Goal: Information Seeking & Learning: Check status

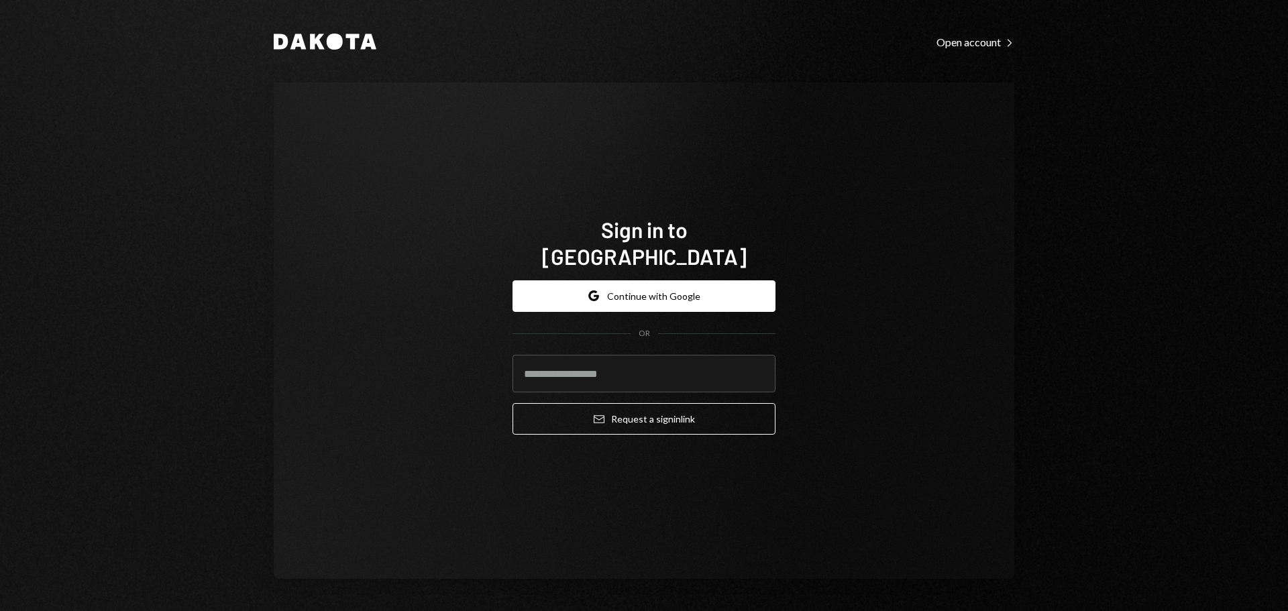
click at [884, 460] on div "Sign in to Dakota Google Continue with Google OR Email Request a sign in link" at bounding box center [644, 331] width 741 height 497
click at [699, 291] on button "Google Continue with Google" at bounding box center [644, 297] width 263 height 32
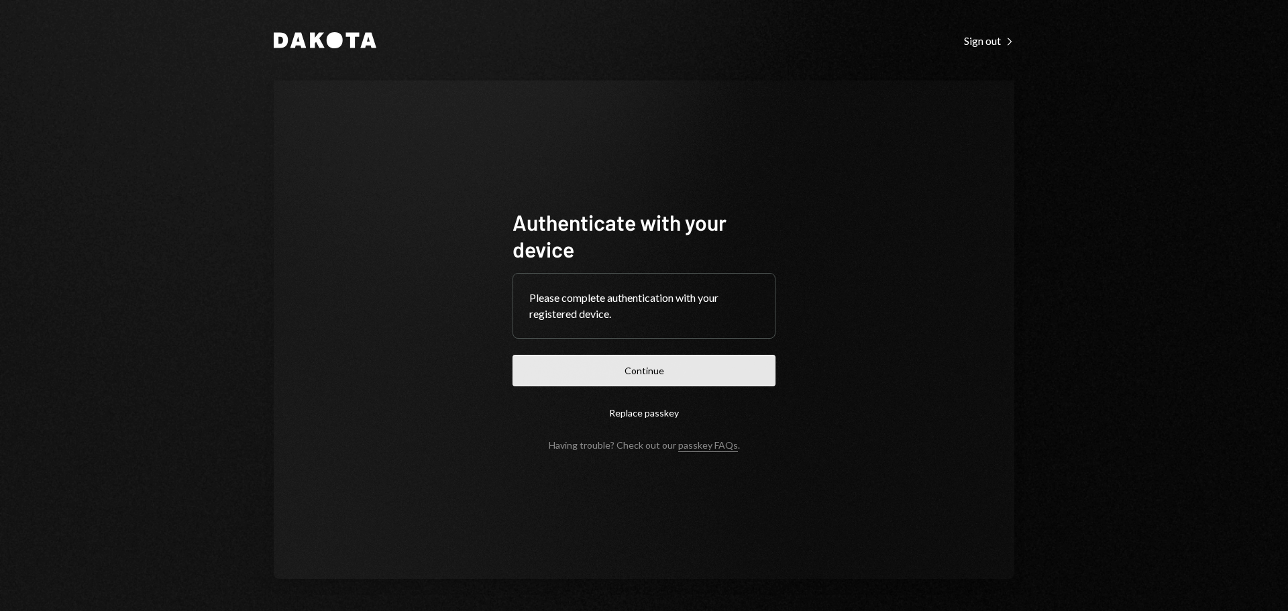
click at [656, 372] on button "Continue" at bounding box center [644, 371] width 263 height 32
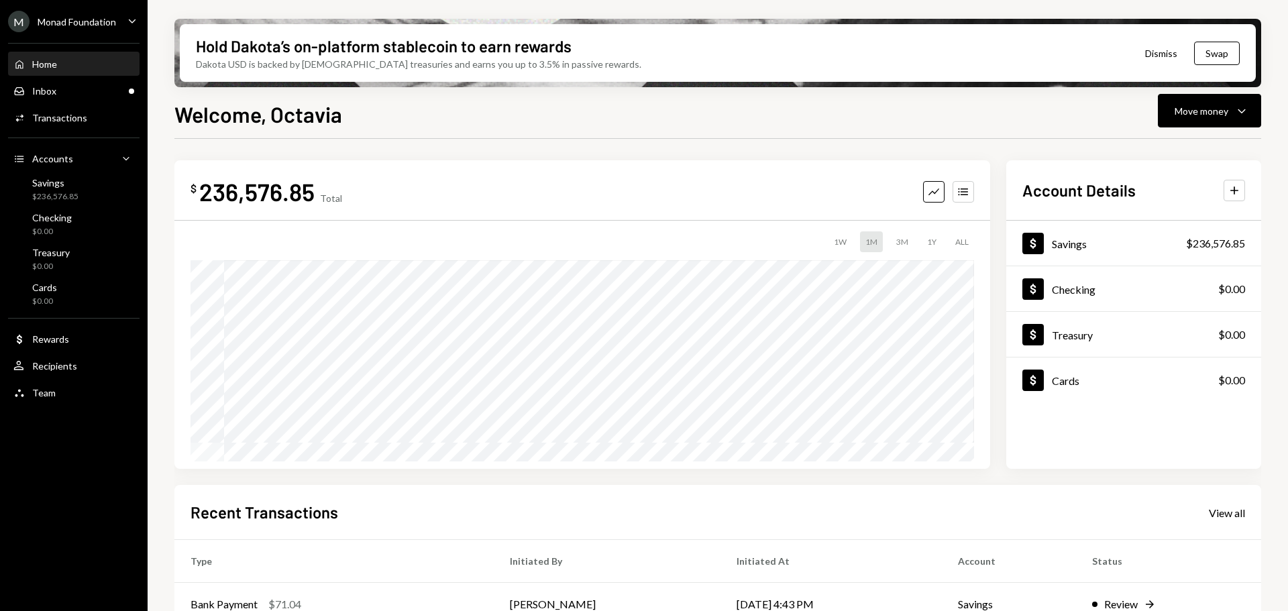
click at [132, 17] on icon "Caret Down" at bounding box center [132, 20] width 15 height 15
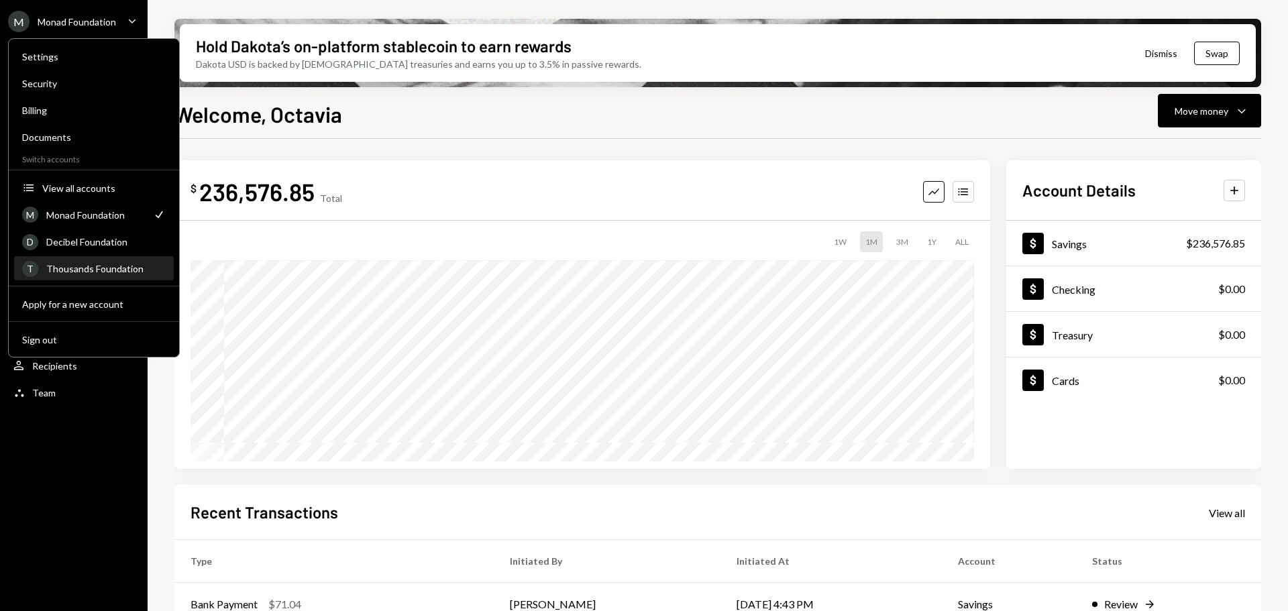
click at [97, 270] on div "Thousands Foundation" at bounding box center [105, 268] width 119 height 11
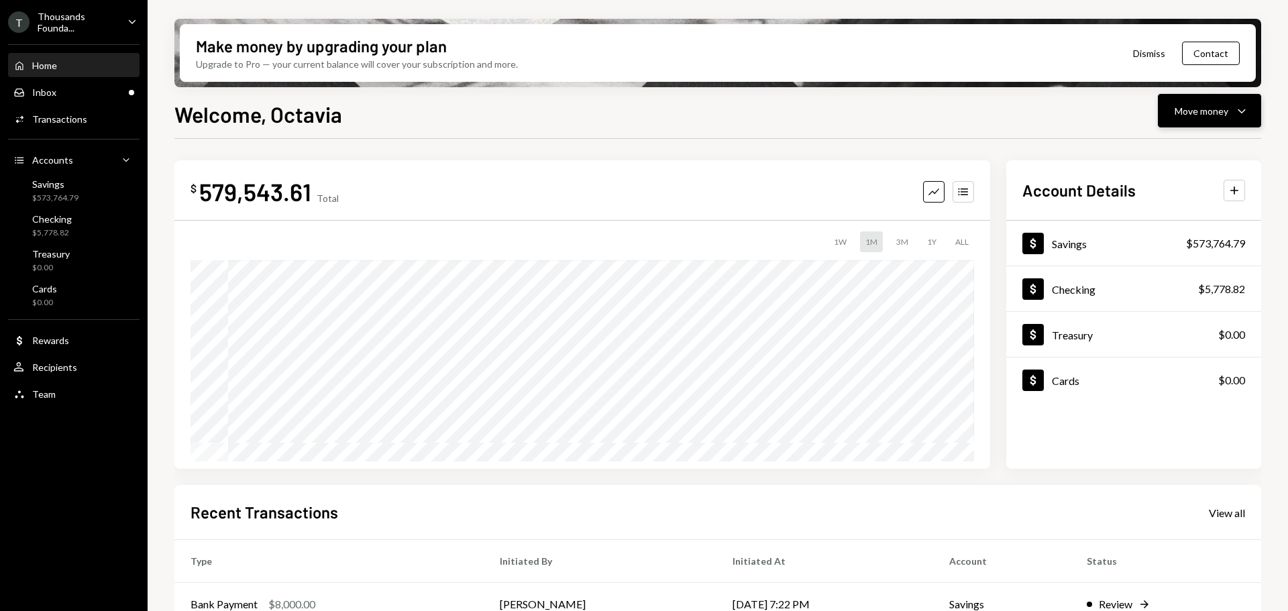
click at [1212, 115] on div "Move money" at bounding box center [1202, 111] width 54 height 14
click at [1174, 152] on div "Send" at bounding box center [1199, 151] width 98 height 14
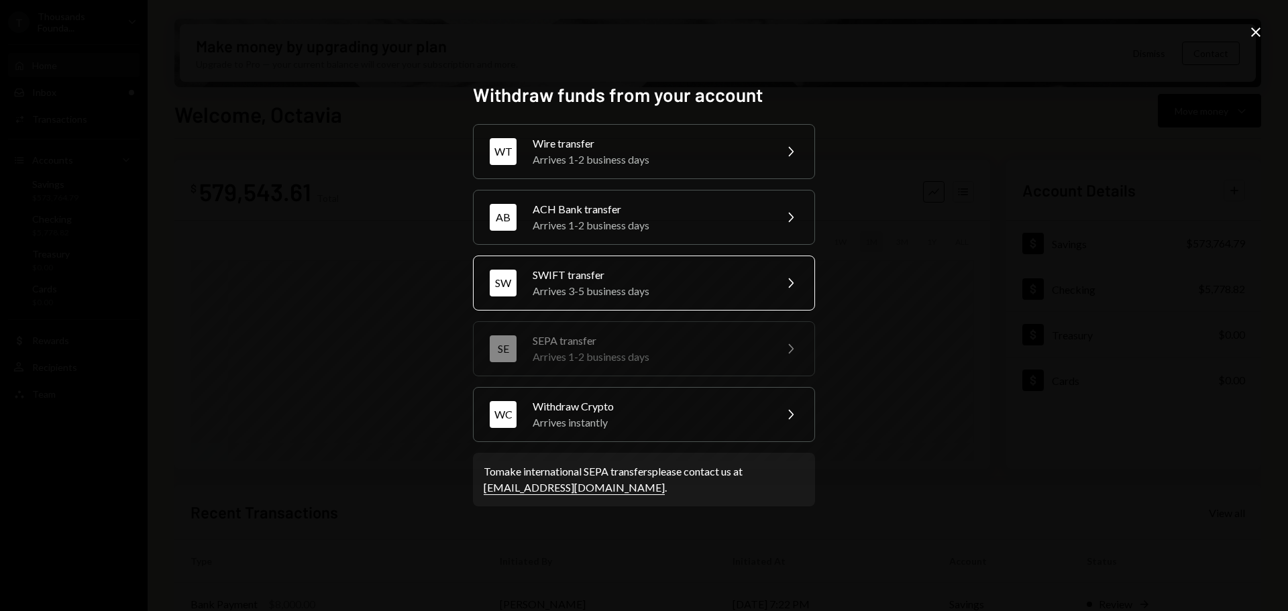
click at [710, 282] on div "SWIFT transfer Arrives 3-5 business days" at bounding box center [650, 283] width 234 height 32
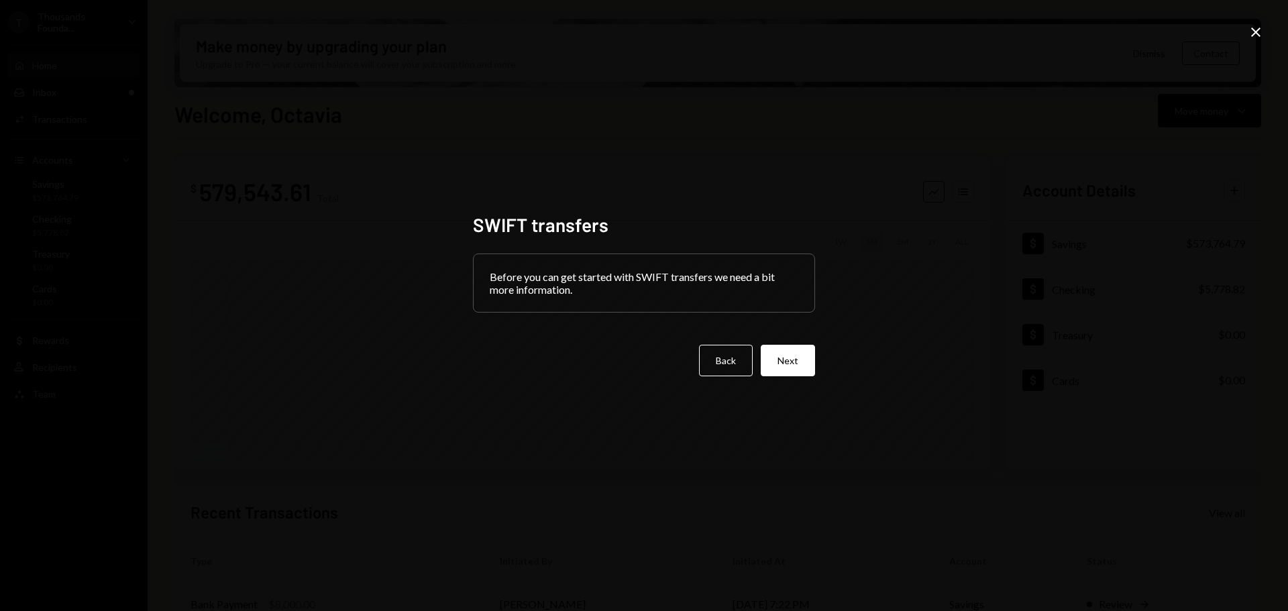
click at [1255, 31] on icon at bounding box center [1256, 32] width 9 height 9
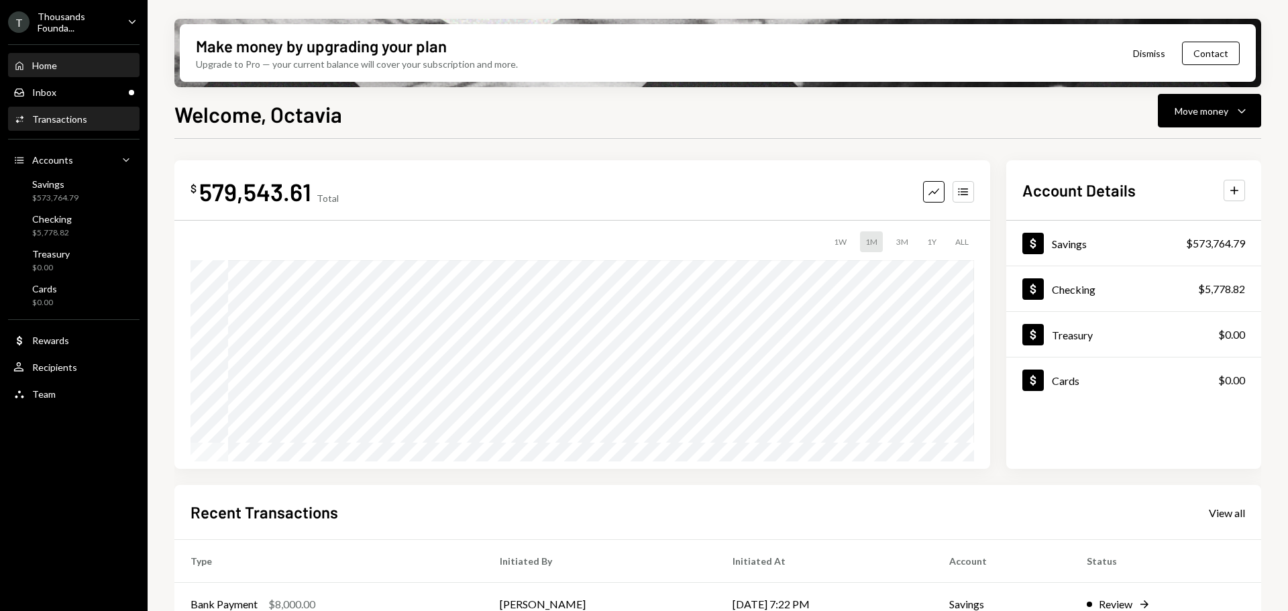
click at [66, 117] on div "Transactions" at bounding box center [59, 118] width 55 height 11
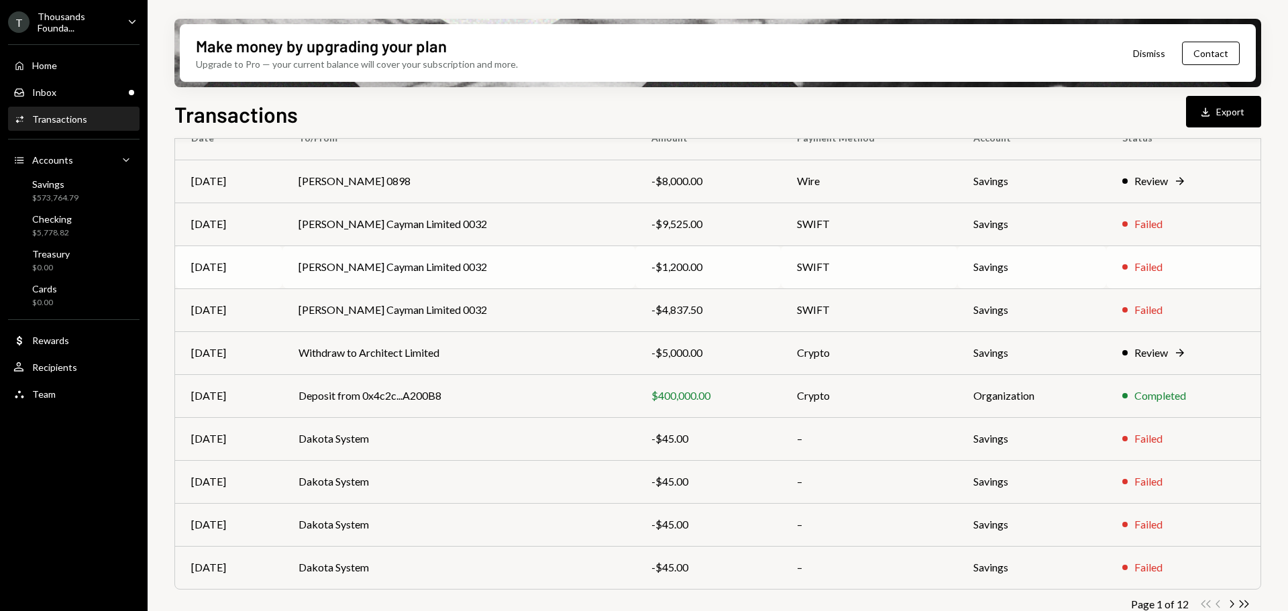
scroll to position [153, 0]
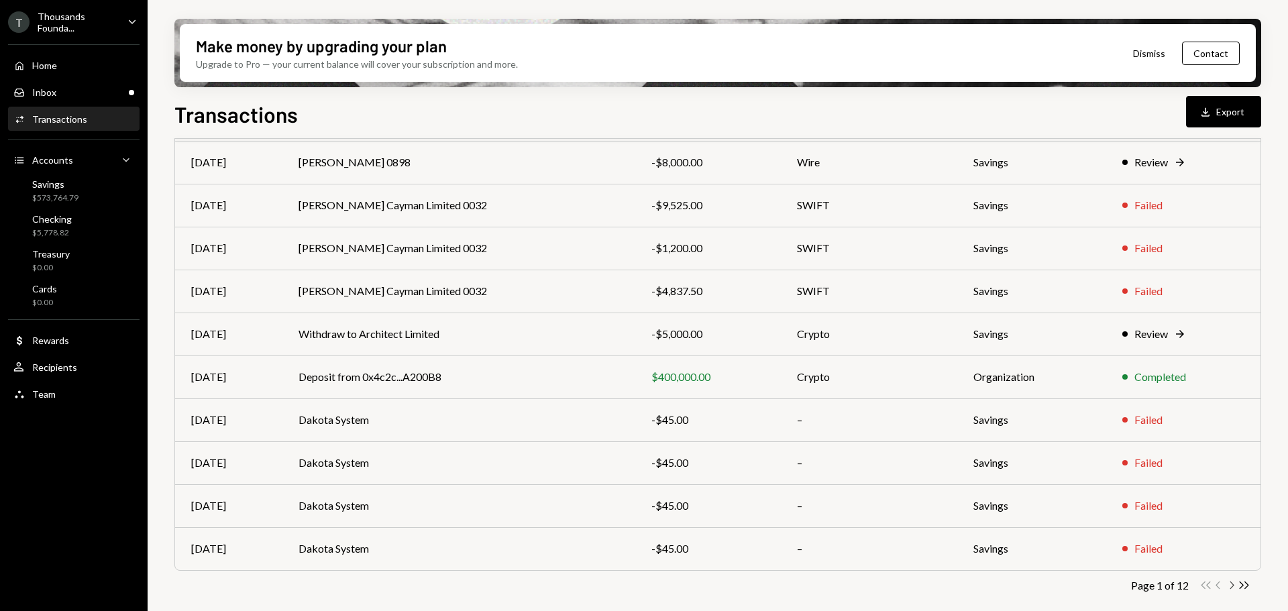
click at [1235, 587] on icon "Chevron Right" at bounding box center [1231, 585] width 13 height 13
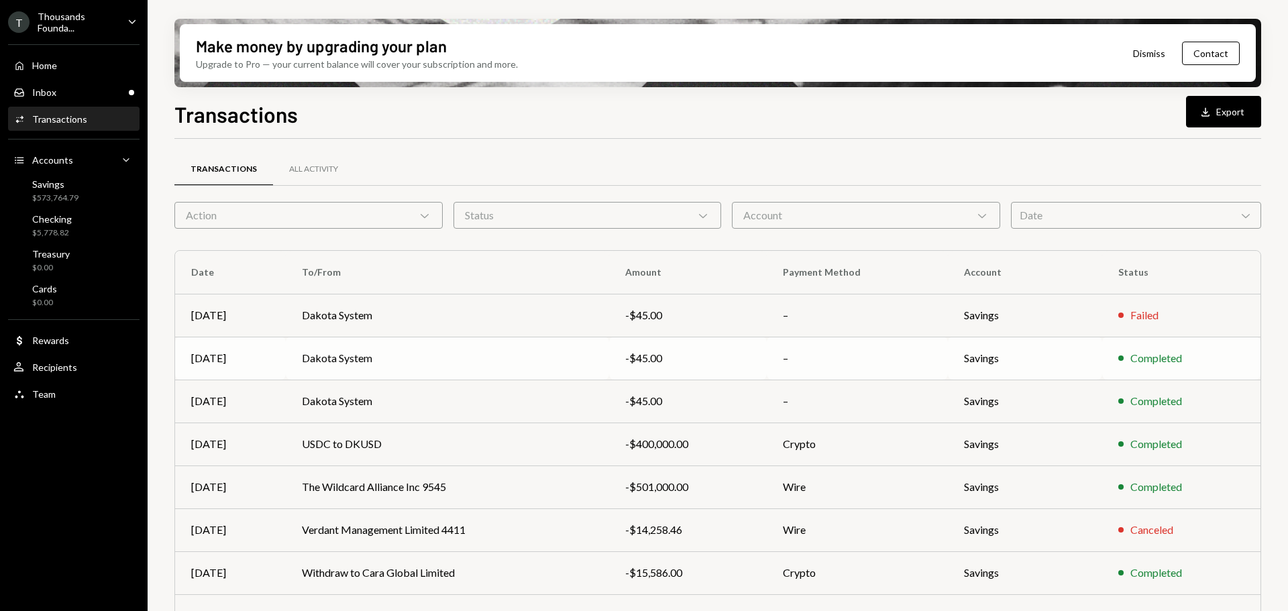
click at [431, 354] on td "Dakota System" at bounding box center [447, 358] width 323 height 43
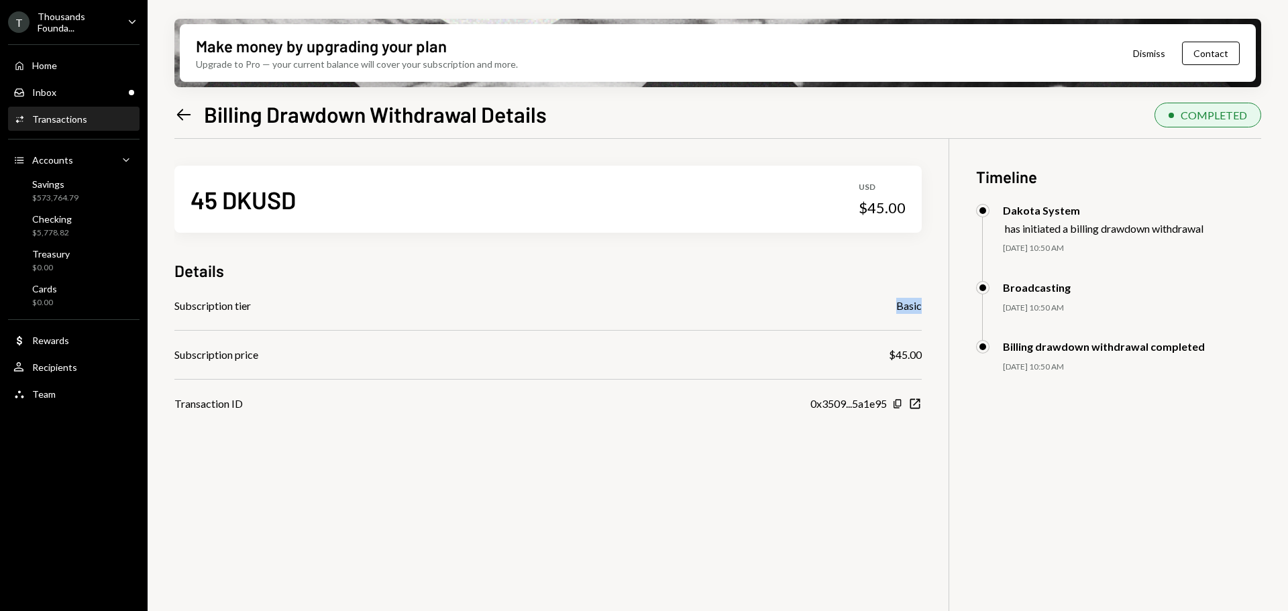
drag, startPoint x: 895, startPoint y: 303, endPoint x: 920, endPoint y: 303, distance: 24.8
click at [920, 303] on div "Subscription tier Basic" at bounding box center [548, 306] width 748 height 16
click at [181, 114] on icon at bounding box center [184, 114] width 14 height 11
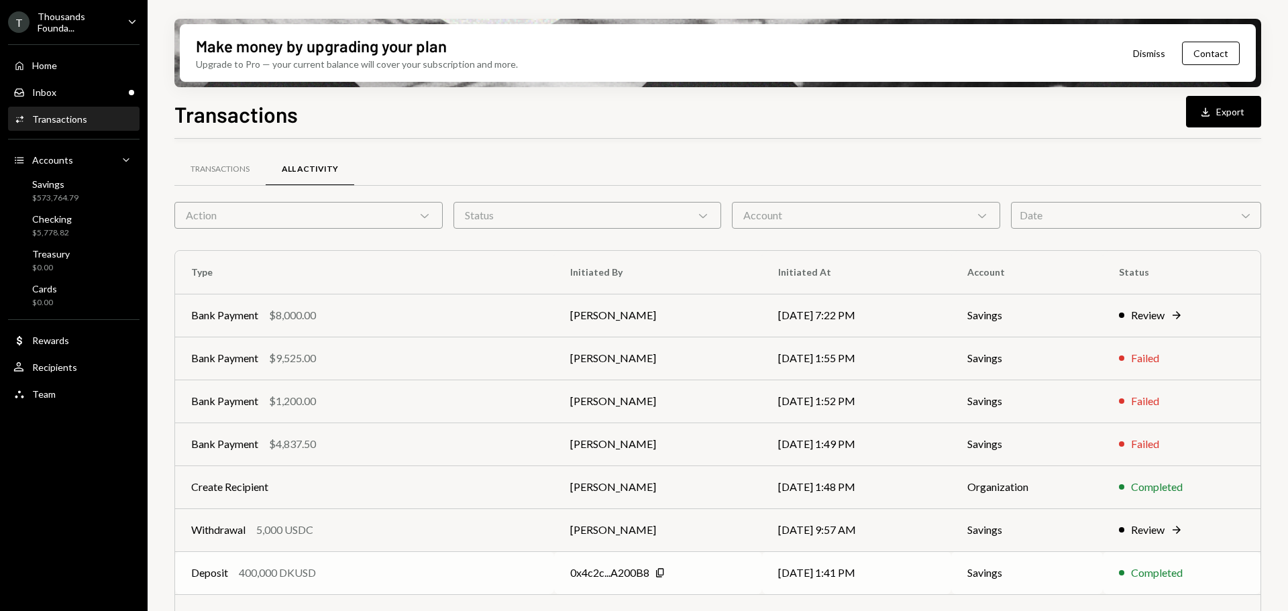
scroll to position [153, 0]
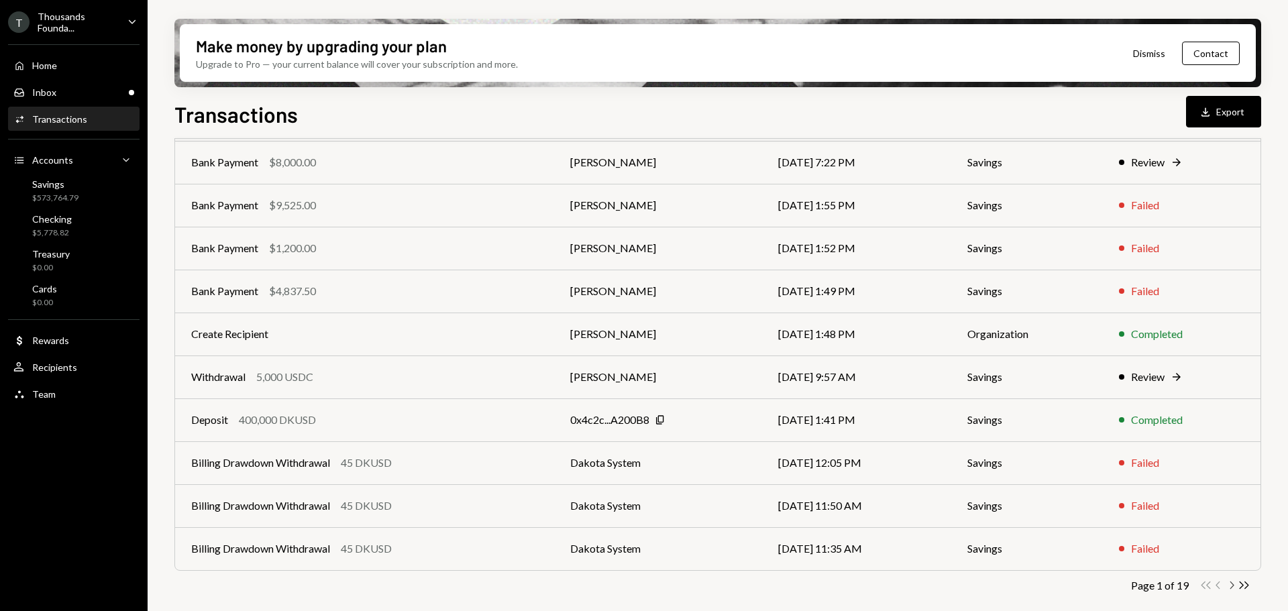
click at [1232, 583] on icon "button" at bounding box center [1233, 585] width 4 height 7
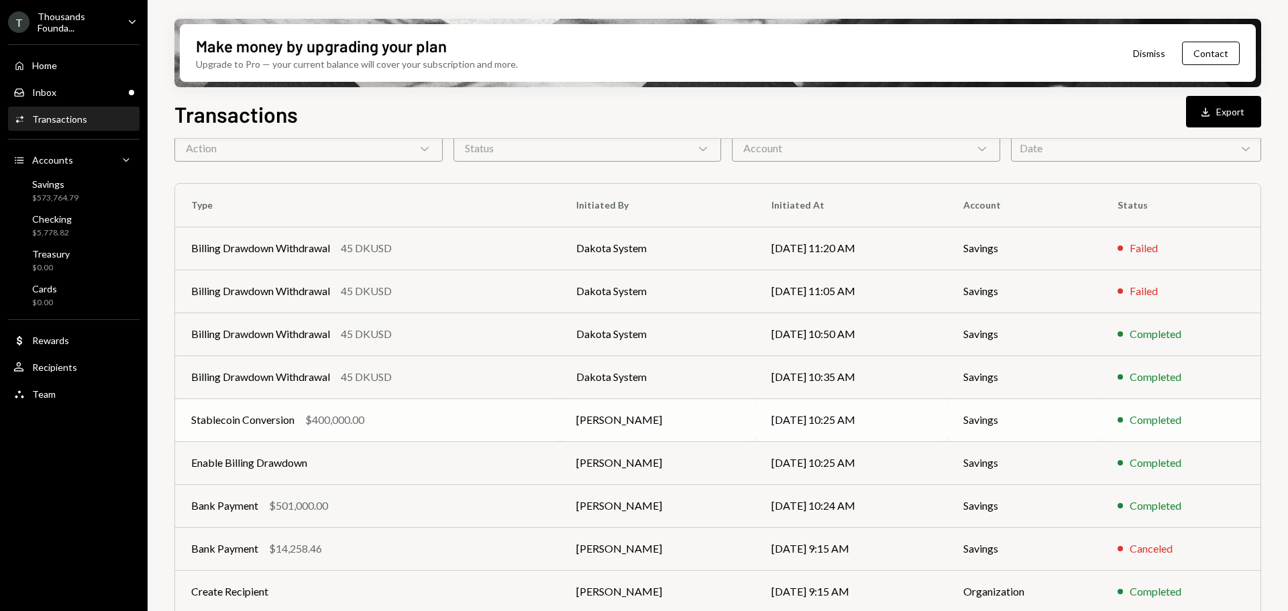
scroll to position [134, 0]
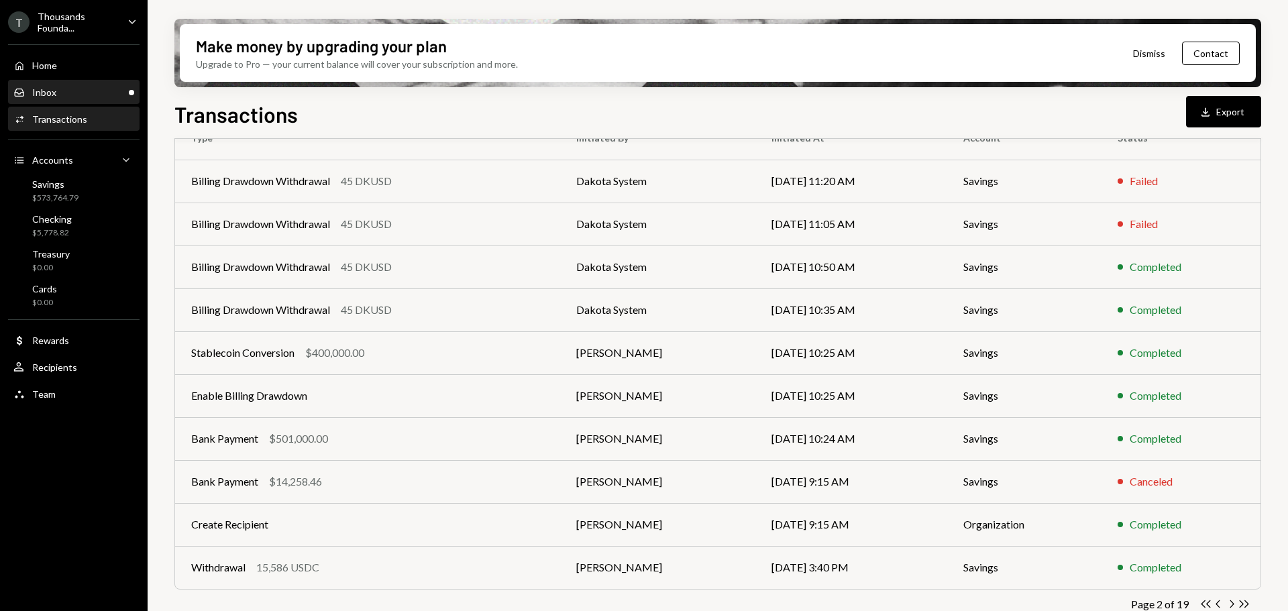
click at [62, 90] on div "Inbox Inbox" at bounding box center [73, 93] width 121 height 12
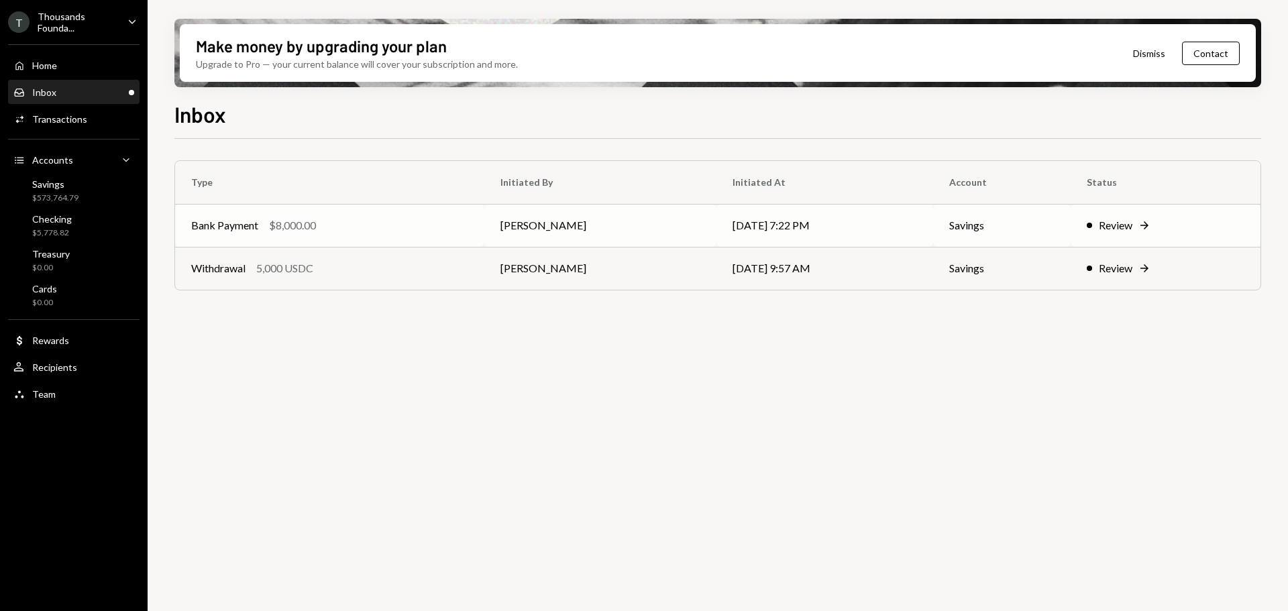
click at [324, 220] on div "Bank Payment $8,000.00" at bounding box center [329, 225] width 277 height 16
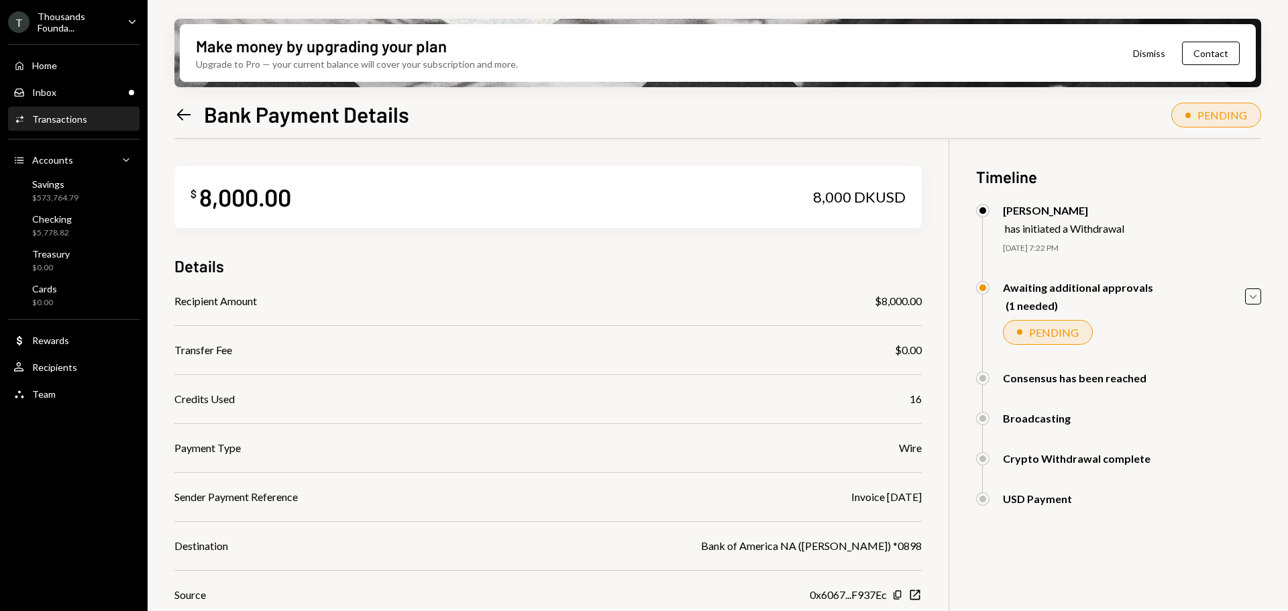
scroll to position [127, 0]
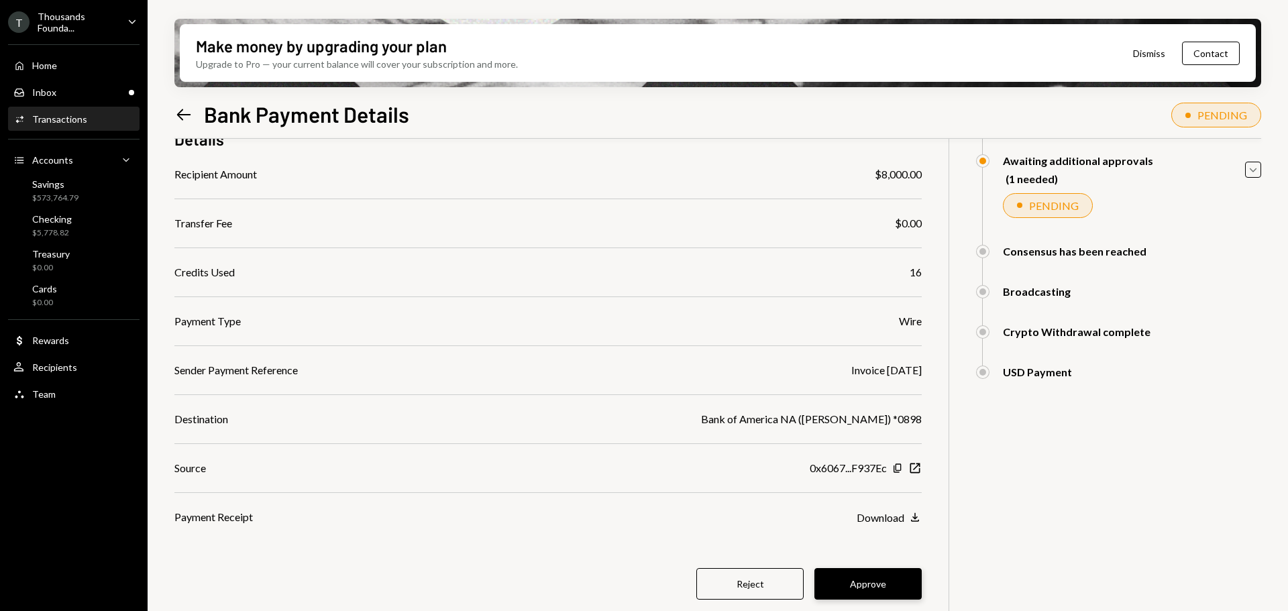
click at [885, 576] on button "Approve" at bounding box center [868, 584] width 107 height 32
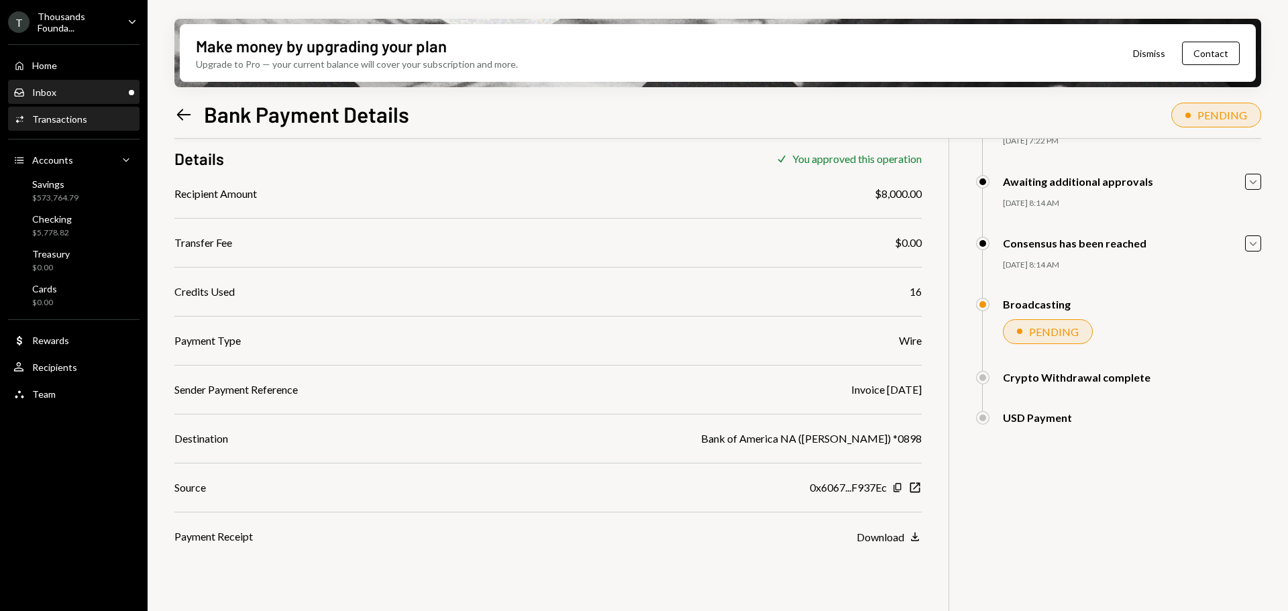
click at [70, 94] on div "Inbox Inbox" at bounding box center [73, 93] width 121 height 12
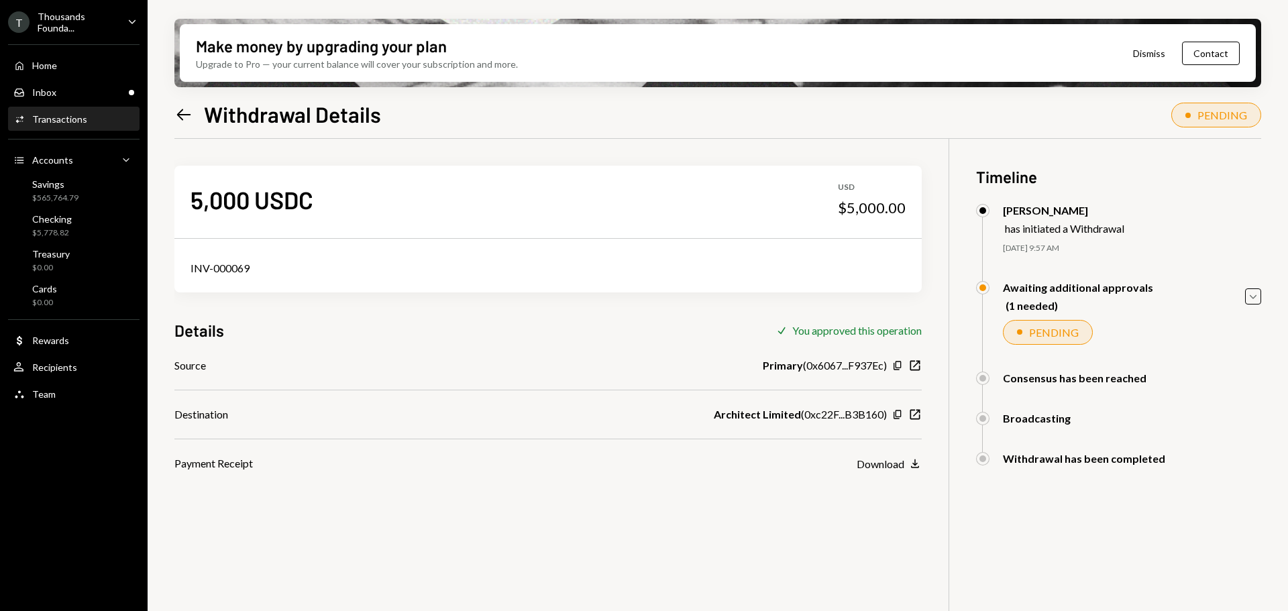
click at [74, 118] on div "Transactions" at bounding box center [59, 118] width 55 height 11
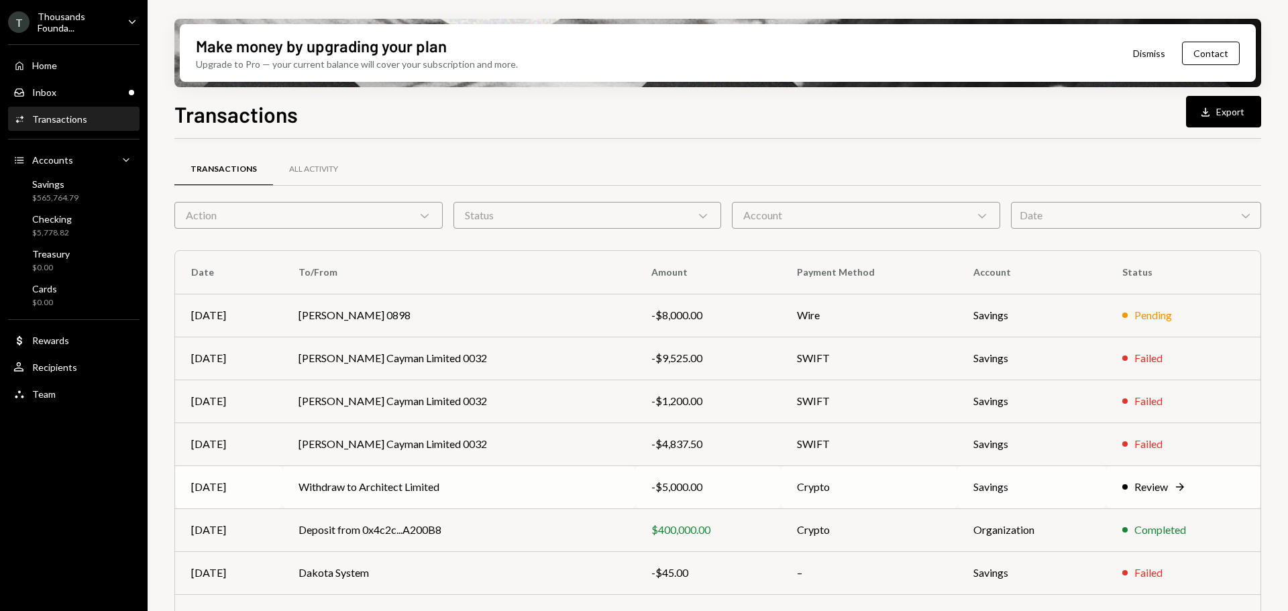
scroll to position [153, 0]
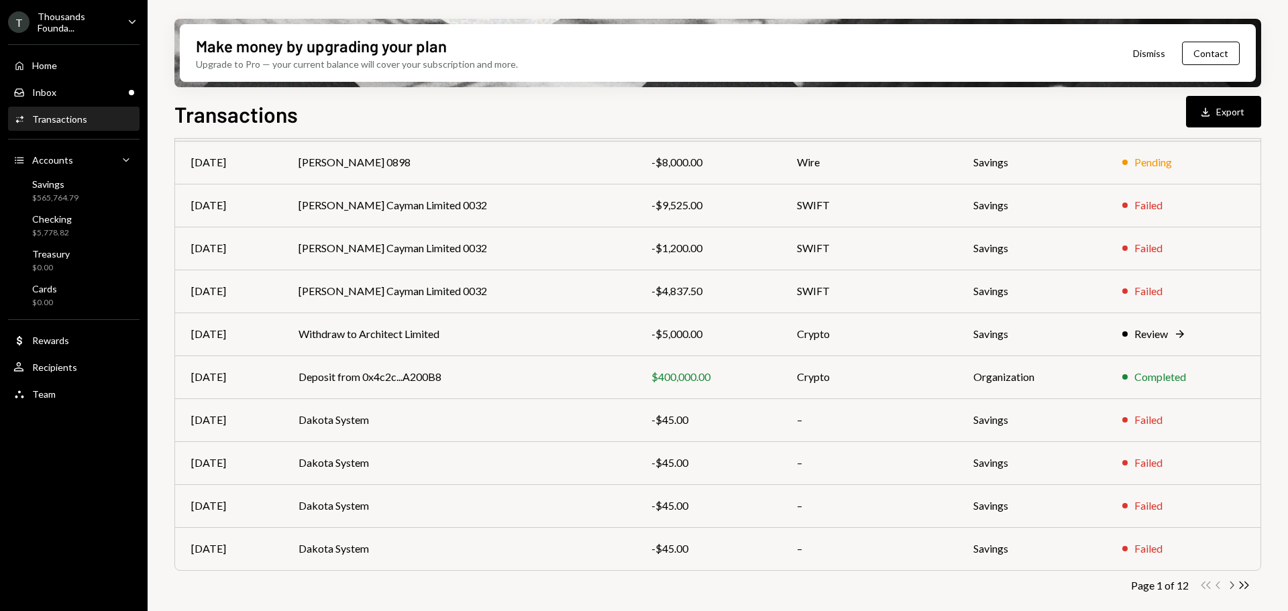
click at [1231, 588] on icon "Chevron Right" at bounding box center [1231, 585] width 13 height 13
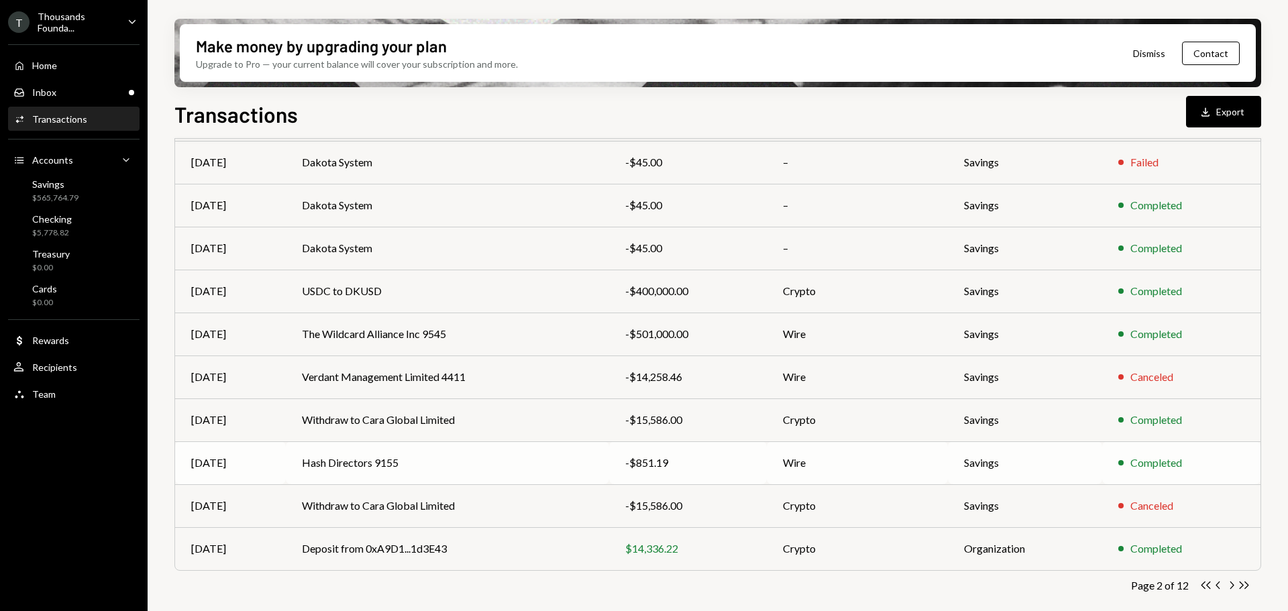
click at [940, 451] on td "Wire" at bounding box center [858, 463] width 182 height 43
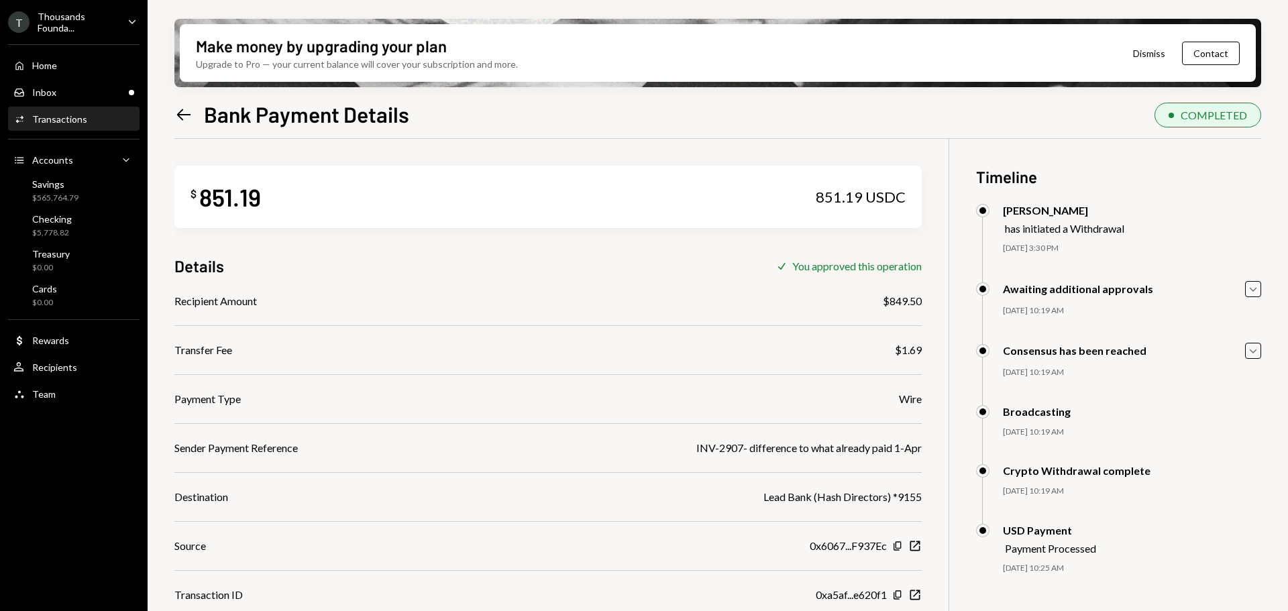
scroll to position [107, 0]
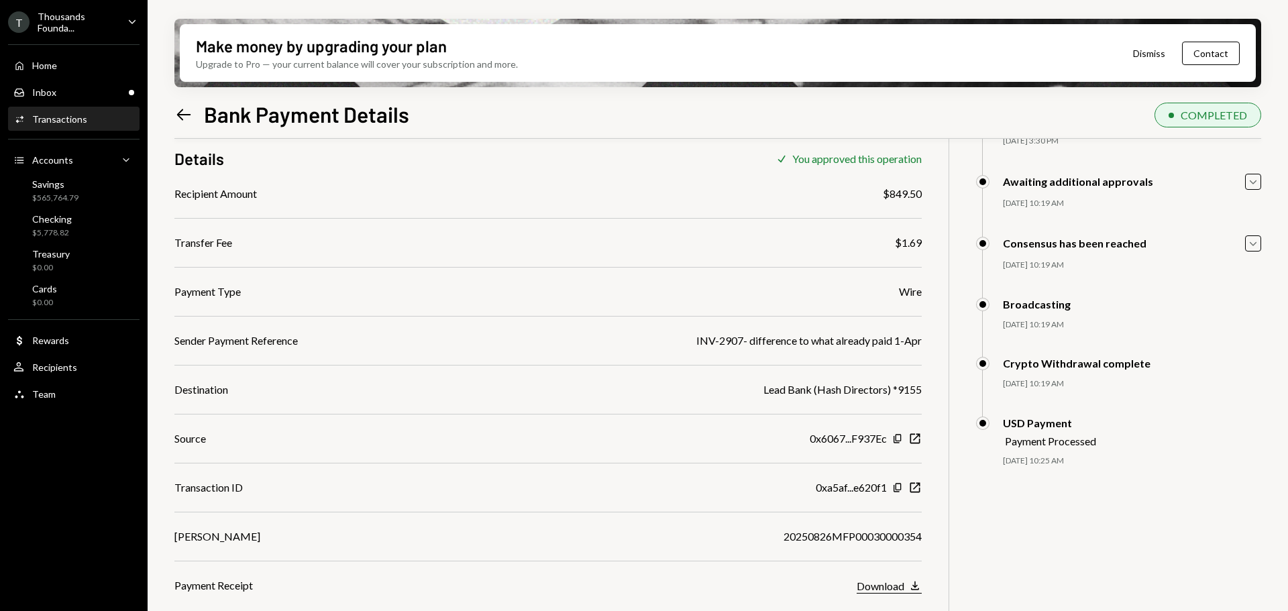
click at [915, 585] on icon "Download" at bounding box center [915, 585] width 13 height 13
click at [187, 111] on icon "Left Arrow" at bounding box center [183, 114] width 19 height 19
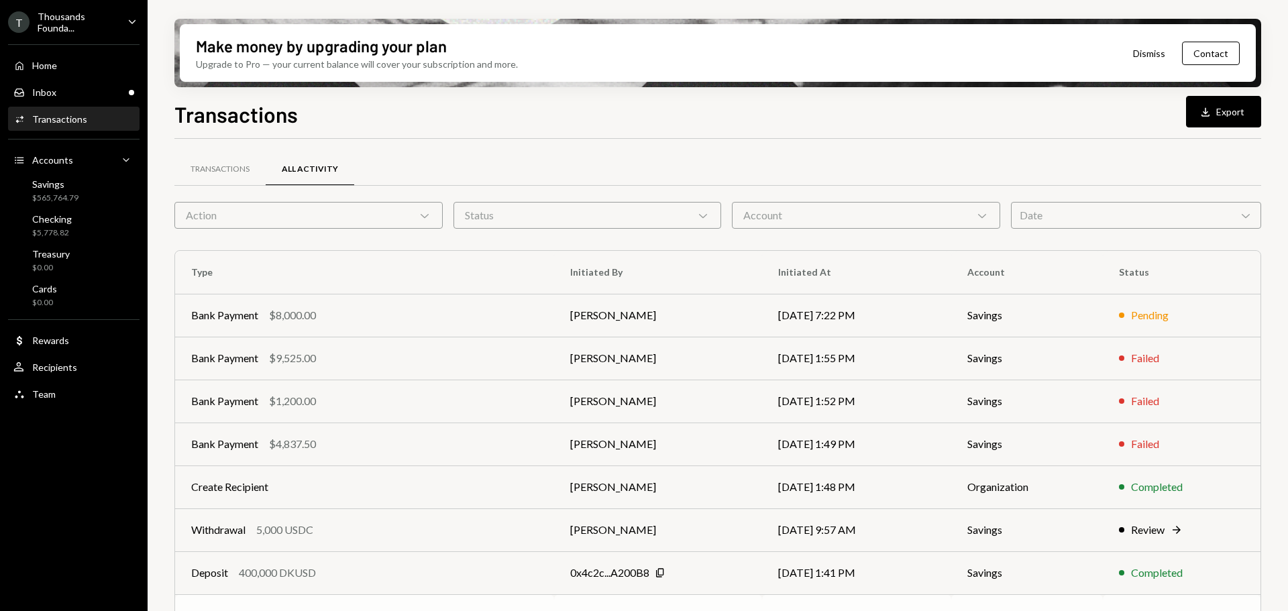
scroll to position [153, 0]
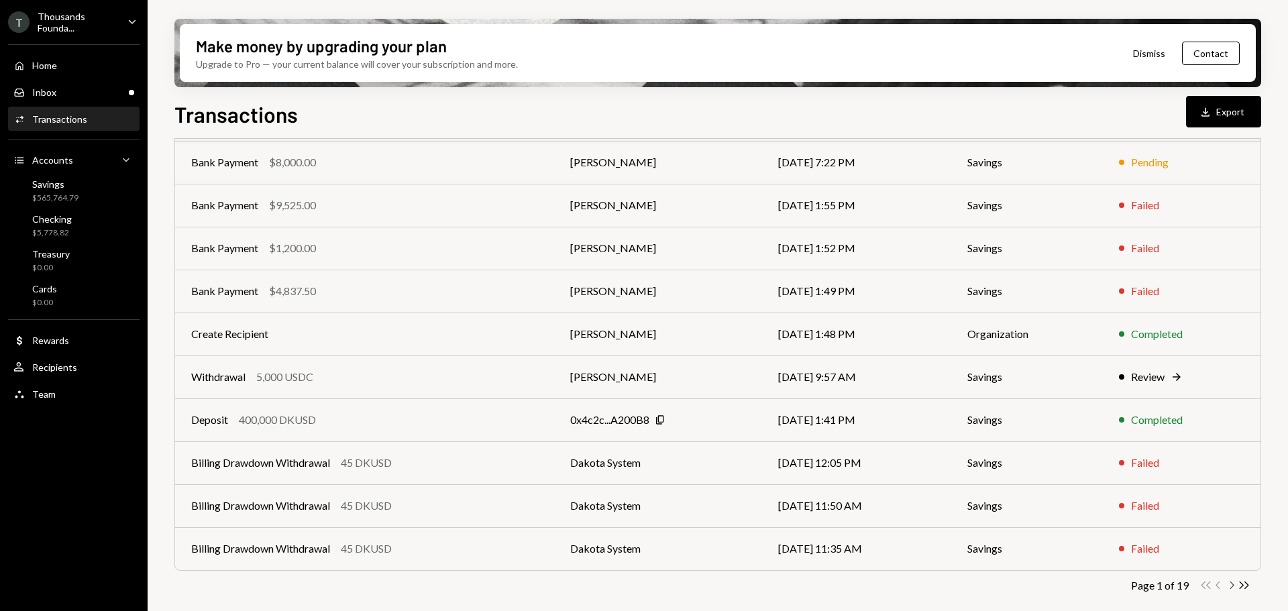
click at [1228, 583] on icon "Chevron Right" at bounding box center [1231, 585] width 13 height 13
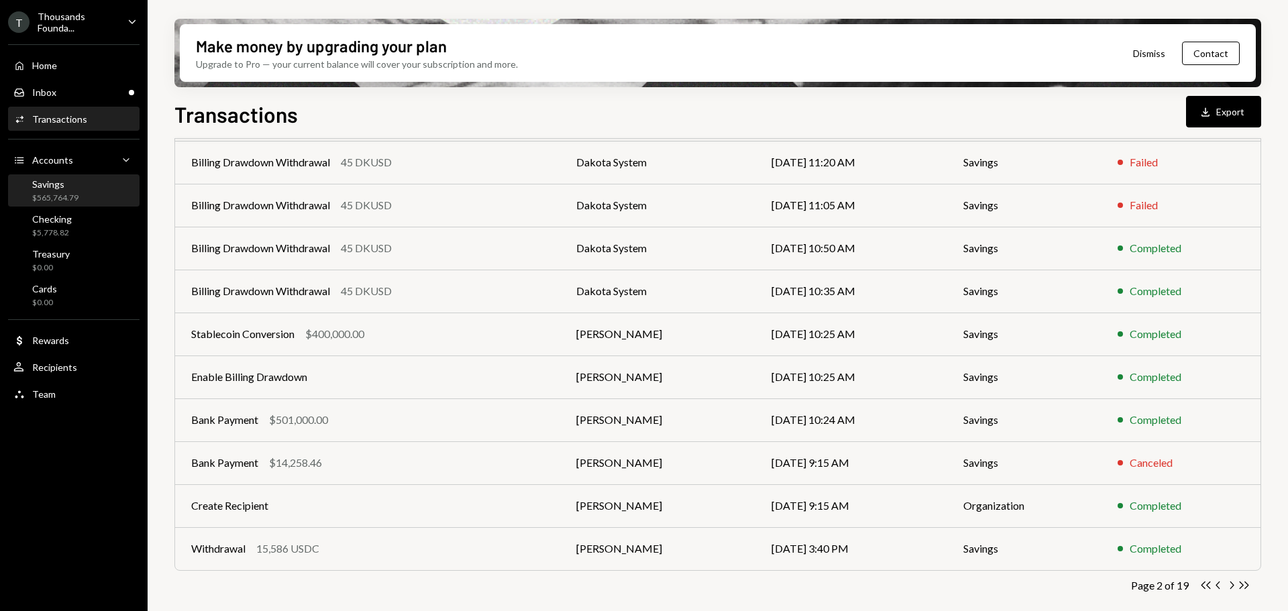
click at [70, 183] on div "Savings" at bounding box center [55, 184] width 46 height 11
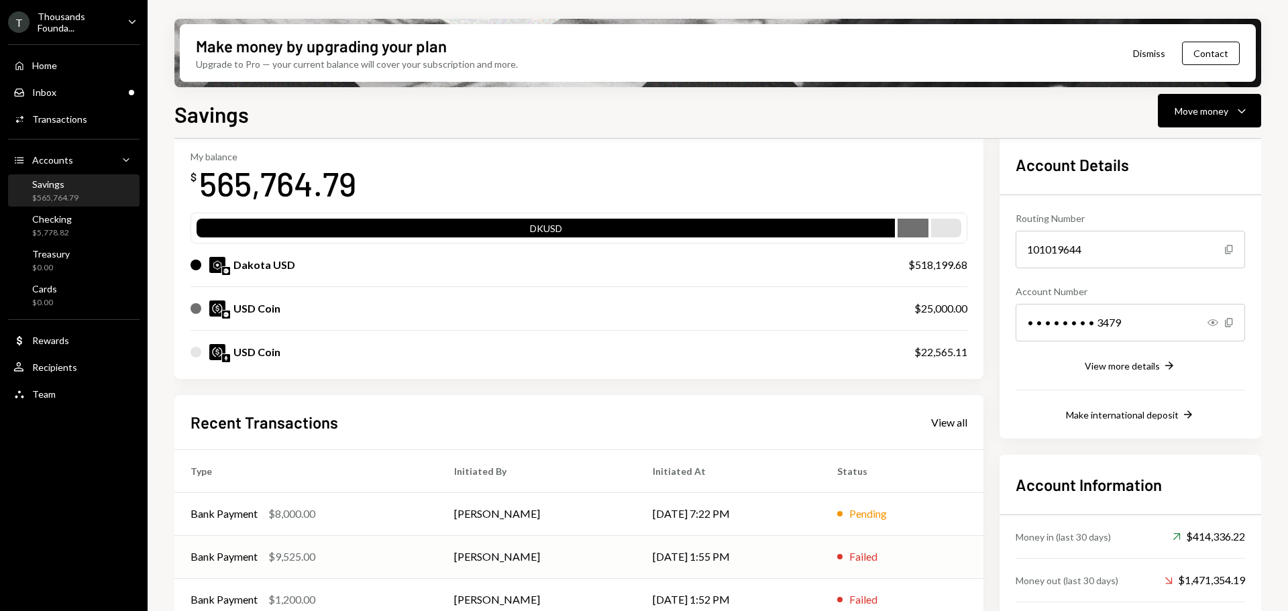
scroll to position [174, 0]
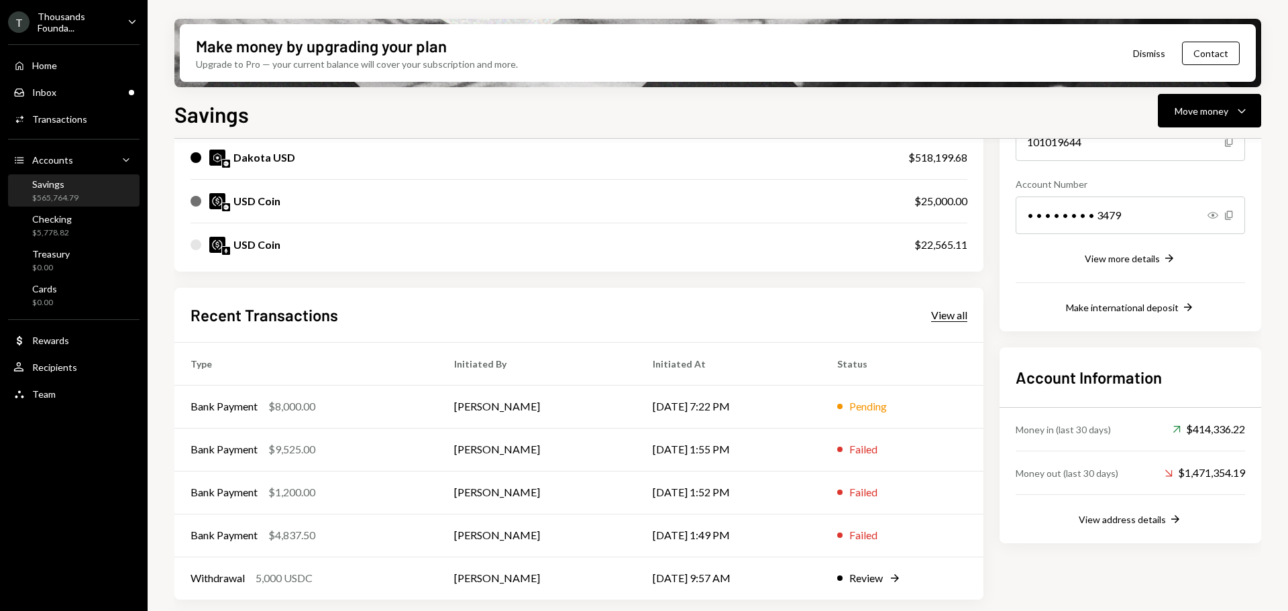
click at [943, 319] on div "View all" at bounding box center [949, 315] width 36 height 13
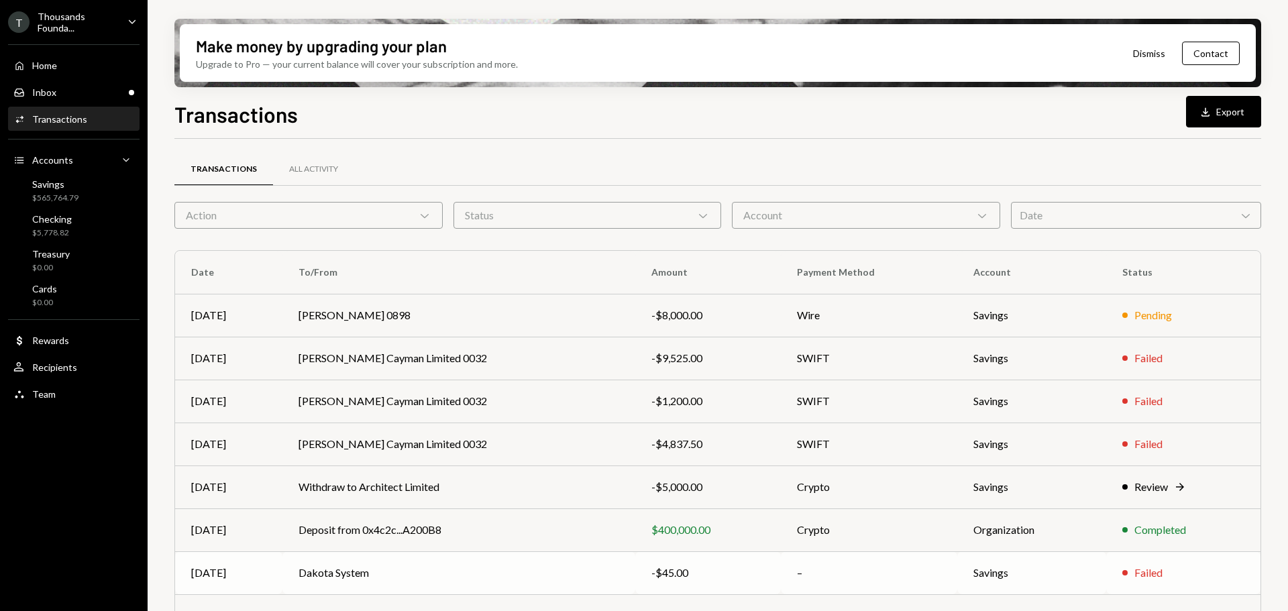
scroll to position [153, 0]
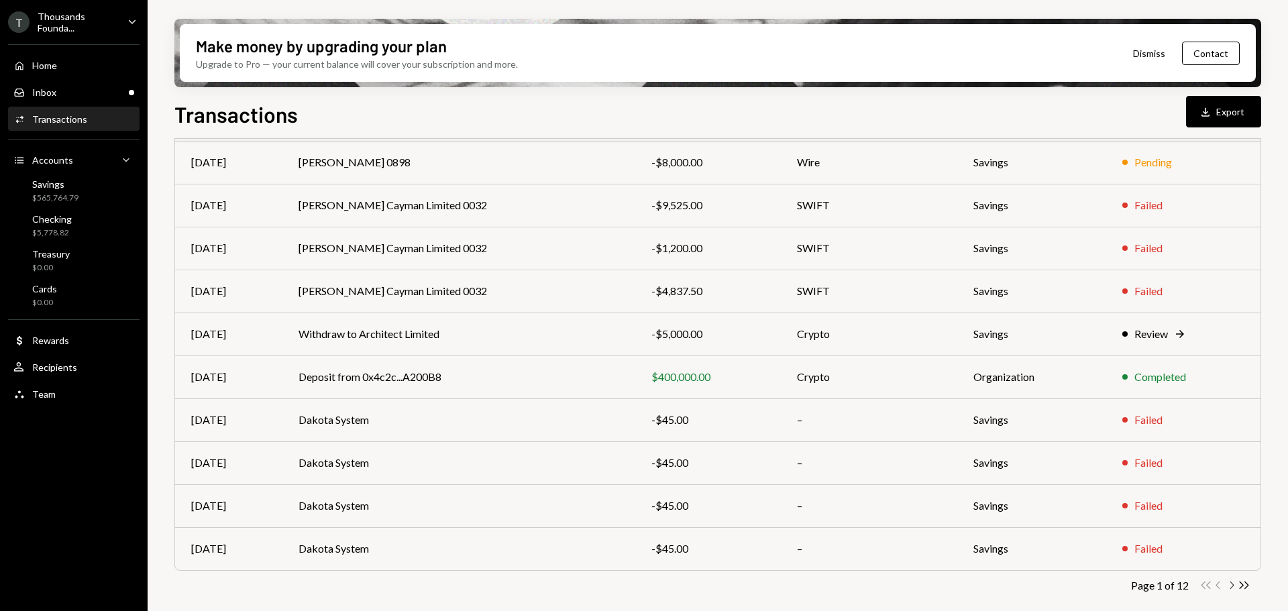
click at [1229, 585] on icon "Chevron Right" at bounding box center [1231, 585] width 13 height 13
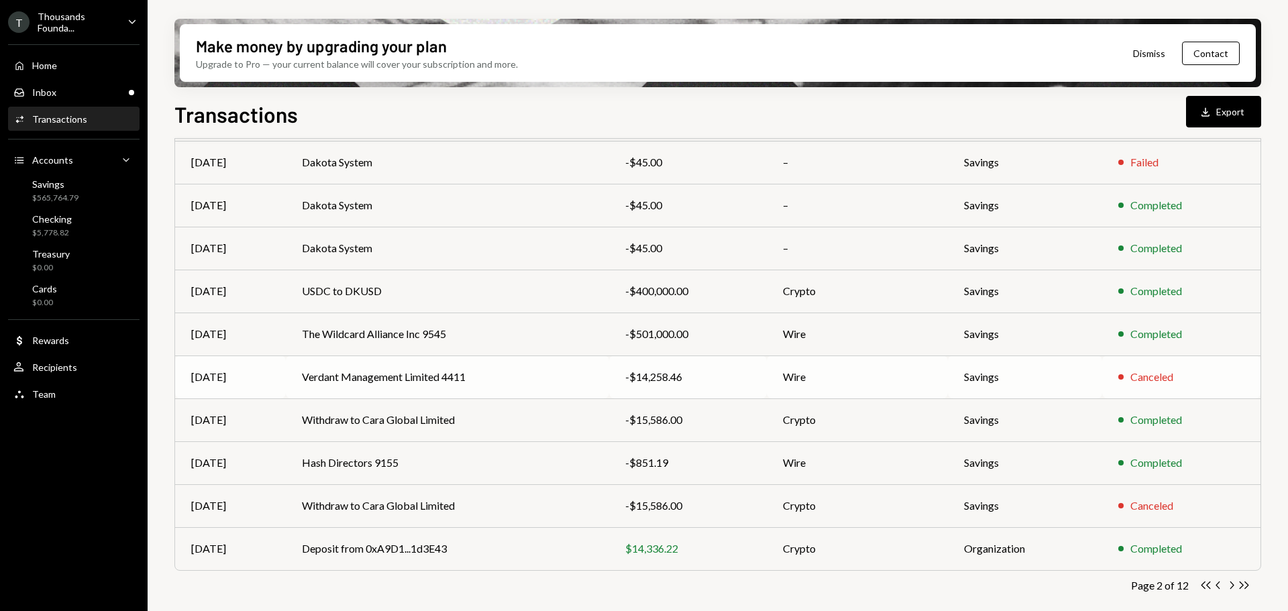
click at [675, 380] on div "-$14,258.46" at bounding box center [687, 377] width 125 height 16
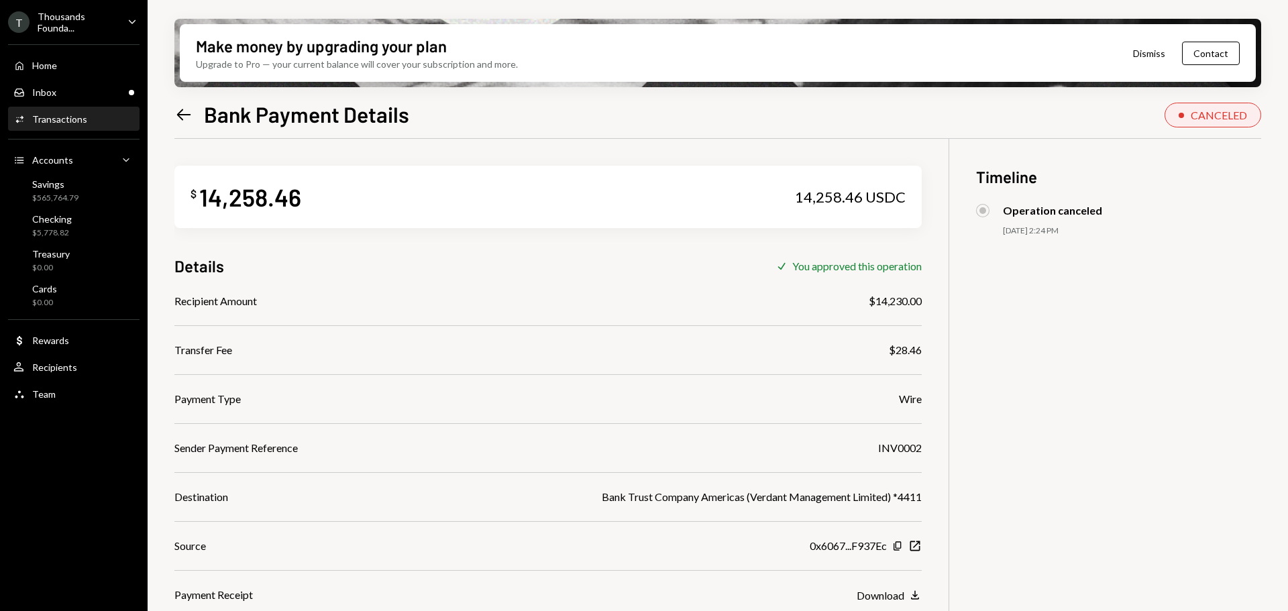
click at [187, 114] on icon at bounding box center [184, 114] width 14 height 11
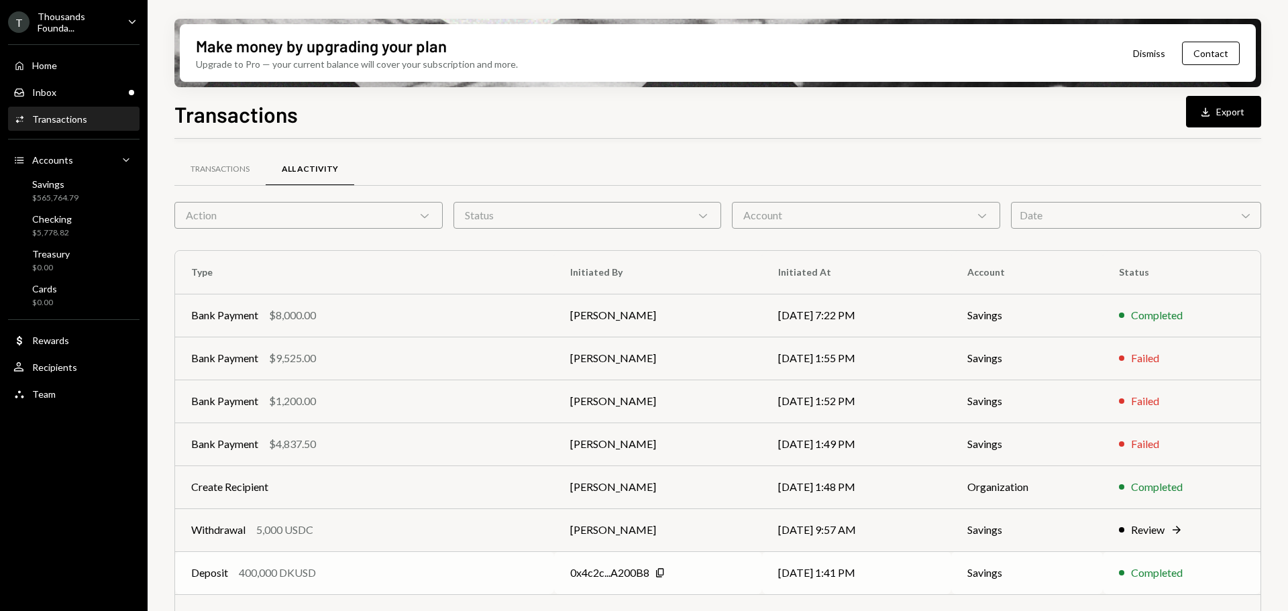
scroll to position [153, 0]
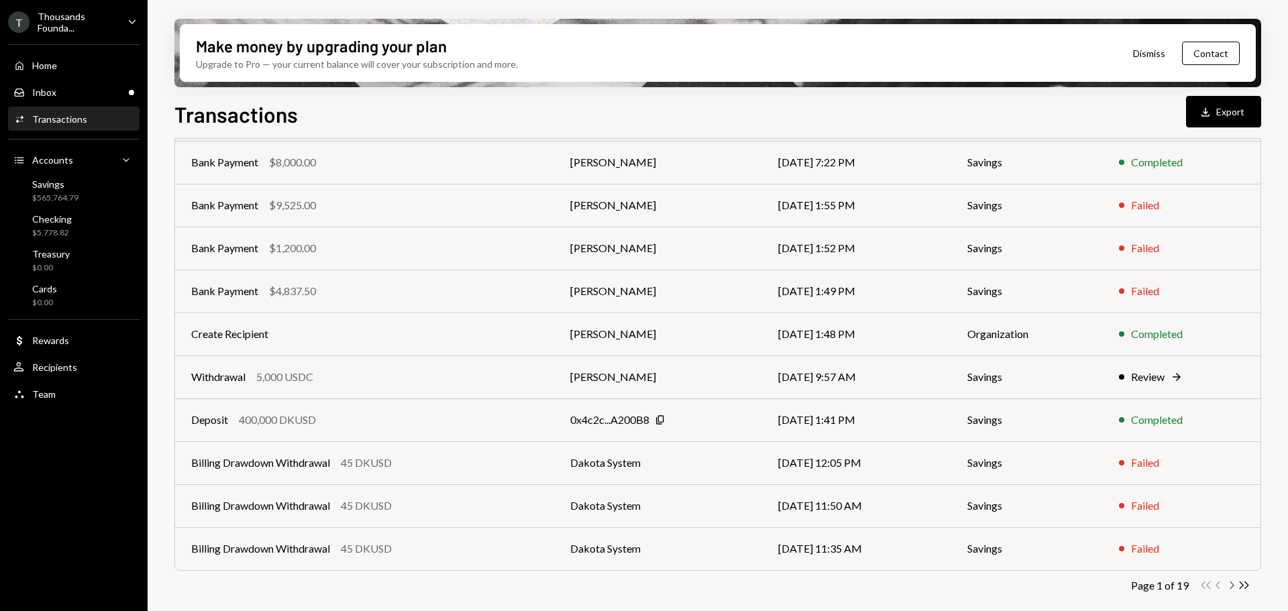
click at [1232, 585] on icon "Chevron Right" at bounding box center [1231, 585] width 13 height 13
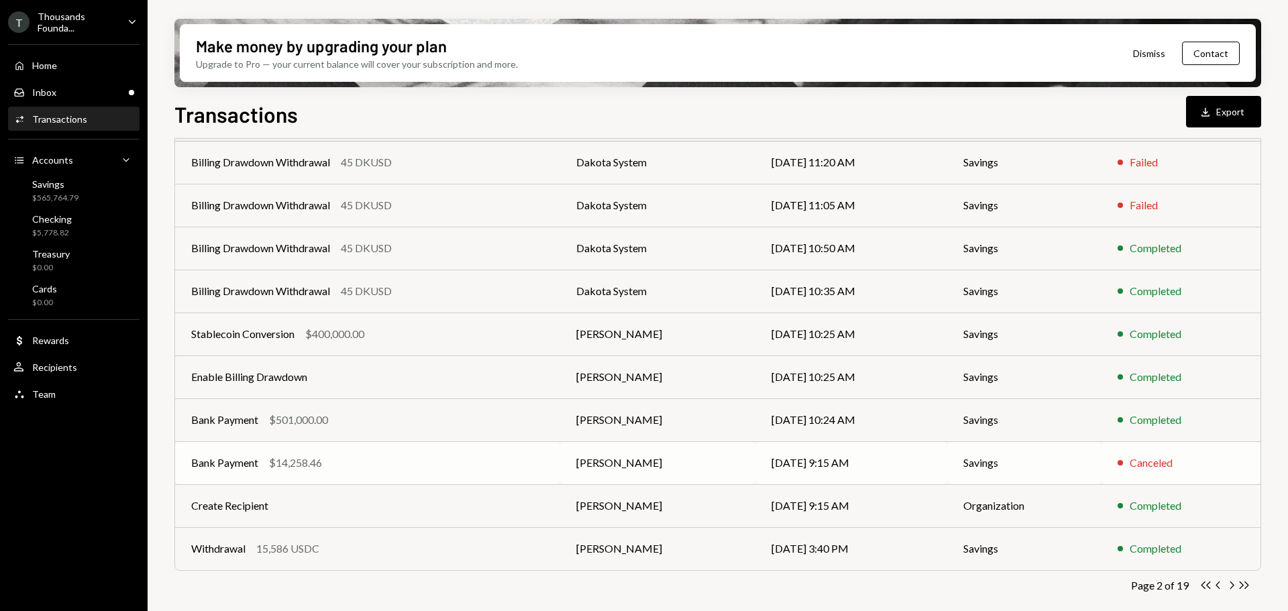
click at [844, 460] on td "[DATE] 9:15 AM" at bounding box center [852, 463] width 192 height 43
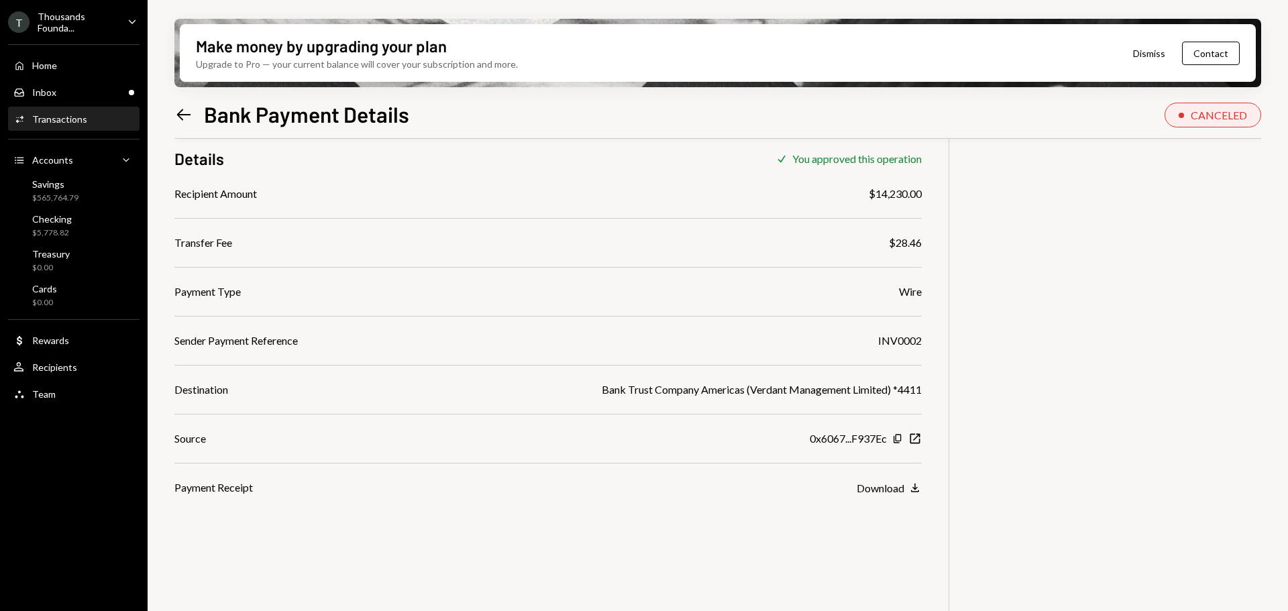
scroll to position [40, 0]
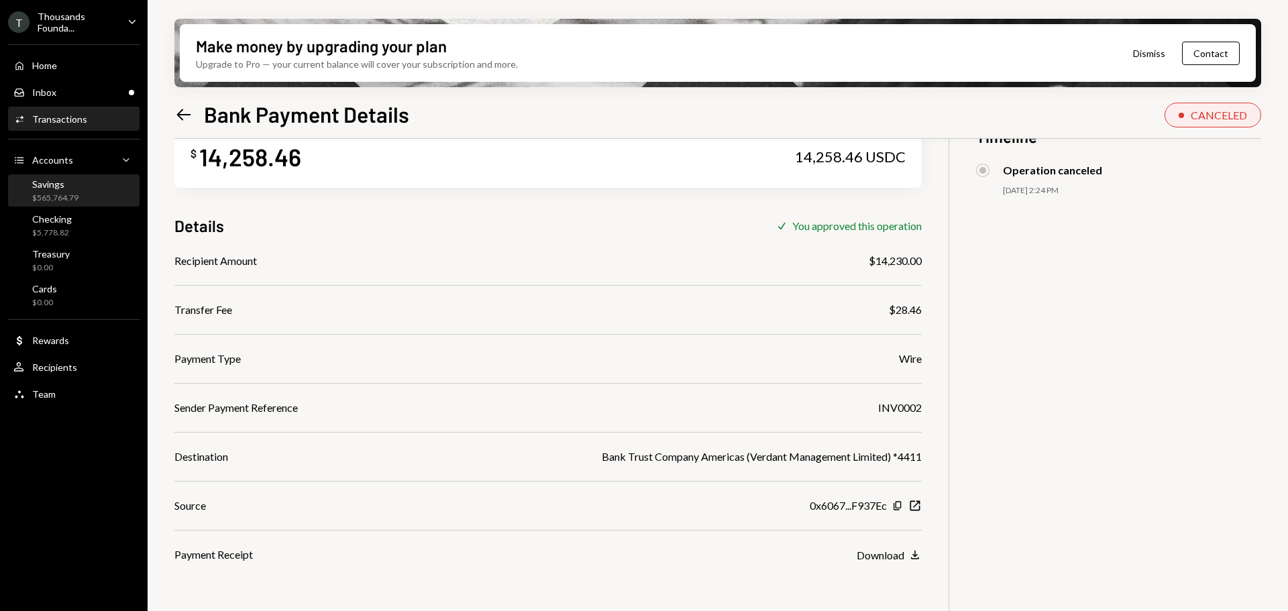
click at [71, 191] on div "Savings $565,764.79" at bounding box center [55, 192] width 46 height 26
